Goal: Information Seeking & Learning: Find specific page/section

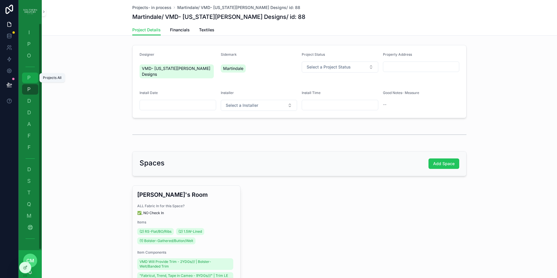
click at [25, 74] on link "P Projects All" at bounding box center [30, 78] width 16 height 10
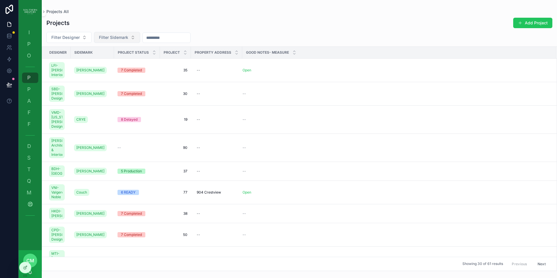
click at [123, 35] on span "Filter Sidemark" at bounding box center [113, 38] width 29 height 6
type input "****"
click at [91, 63] on span "[PERSON_NAME]" at bounding box center [100, 61] width 33 height 6
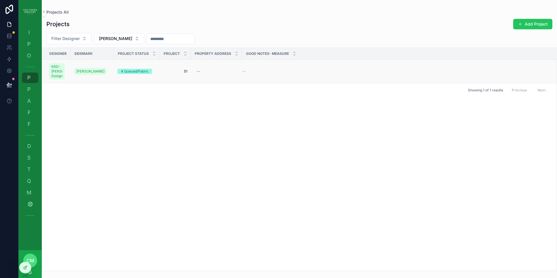
click at [187, 74] on span "51" at bounding box center [175, 71] width 24 height 5
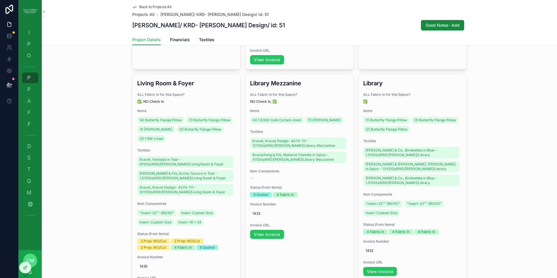
scroll to position [456, 0]
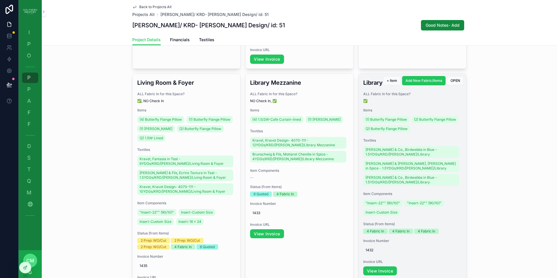
click at [419, 109] on span "Items" at bounding box center [412, 110] width 98 height 5
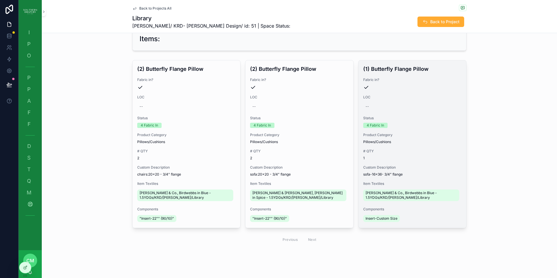
scroll to position [116, 0]
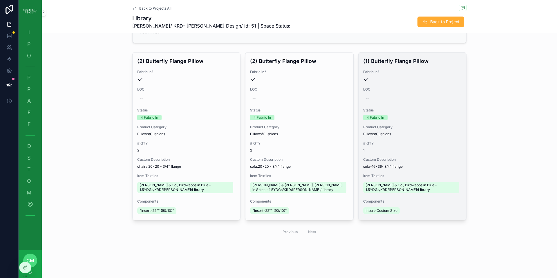
click at [413, 102] on div "--" at bounding box center [412, 98] width 98 height 9
click at [426, 152] on span "1" at bounding box center [412, 150] width 98 height 5
click at [398, 189] on span "[PERSON_NAME] & Co., Birdwebbs in Blue - 1.5YDGs/KRD/[PERSON_NAME]/Library" at bounding box center [411, 187] width 91 height 9
click at [386, 64] on h4 "(1) Butterfly Flange Pillow" at bounding box center [412, 61] width 98 height 8
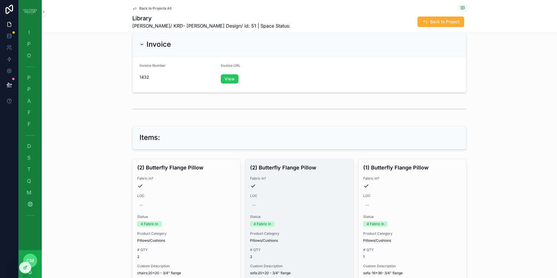
scroll to position [0, 0]
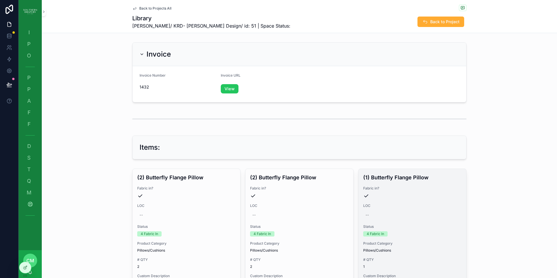
click at [387, 177] on h4 "(1) Butterfly Flange Pillow" at bounding box center [412, 177] width 98 height 8
click at [399, 189] on span "Fabric in?" at bounding box center [412, 188] width 98 height 5
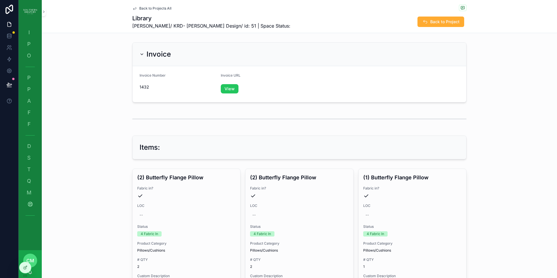
click at [159, 9] on span "Back to Projects All" at bounding box center [155, 8] width 32 height 5
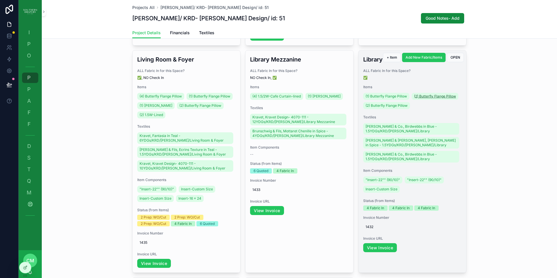
scroll to position [476, 0]
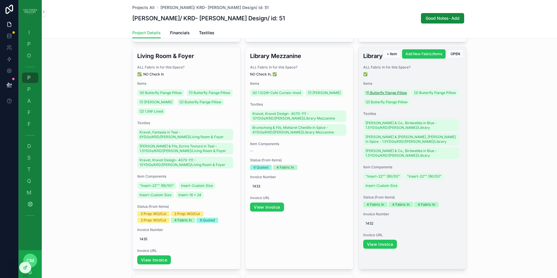
click at [384, 93] on span "(1) Butterfly Flange Pillow" at bounding box center [386, 93] width 41 height 5
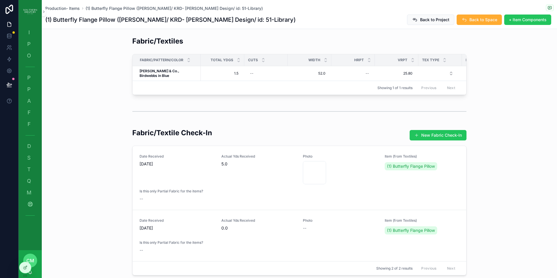
scroll to position [337, 0]
click at [305, 178] on span "image" at bounding box center [309, 180] width 10 height 5
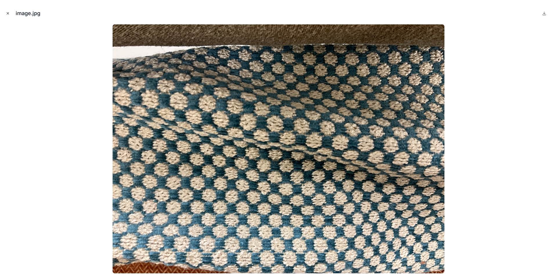
click at [8, 13] on icon "Close modal" at bounding box center [8, 13] width 4 height 4
